Goal: Task Accomplishment & Management: Use online tool/utility

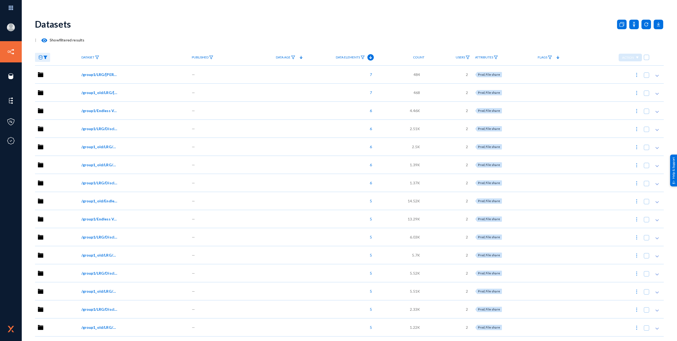
drag, startPoint x: 27, startPoint y: 76, endPoint x: 303, endPoint y: 11, distance: 283.1
click at [27, 76] on link "Sensors" at bounding box center [26, 76] width 14 height 6
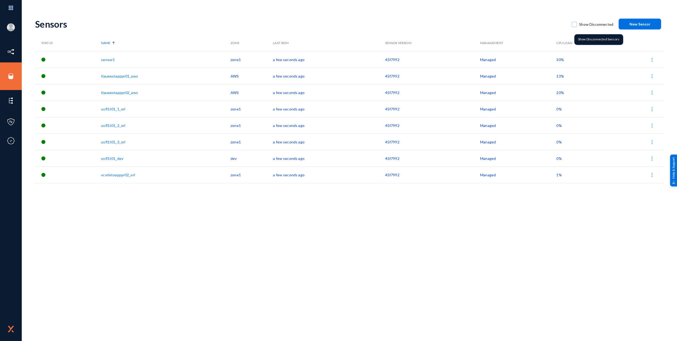
click at [574, 21] on label "Show Disconnected" at bounding box center [593, 24] width 42 height 8
click at [574, 27] on input "Show Disconnected" at bounding box center [574, 27] width 1 height 1
click at [577, 24] on span at bounding box center [574, 24] width 5 height 5
click at [575, 27] on input "Show Disconnected" at bounding box center [574, 27] width 1 height 1
checkbox input "false"
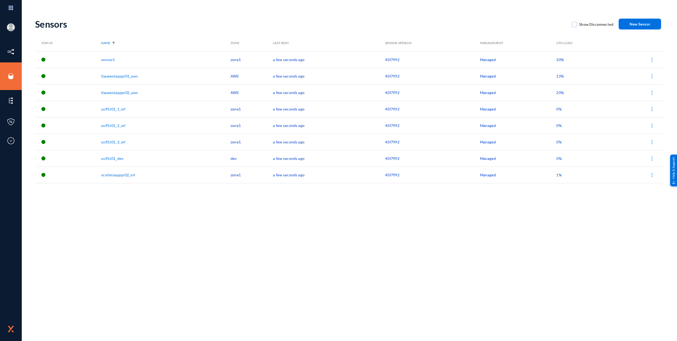
click at [468, 30] on div "Sensors Show Disconnected New Sensor" at bounding box center [349, 23] width 629 height 21
